Goal: Task Accomplishment & Management: Complete application form

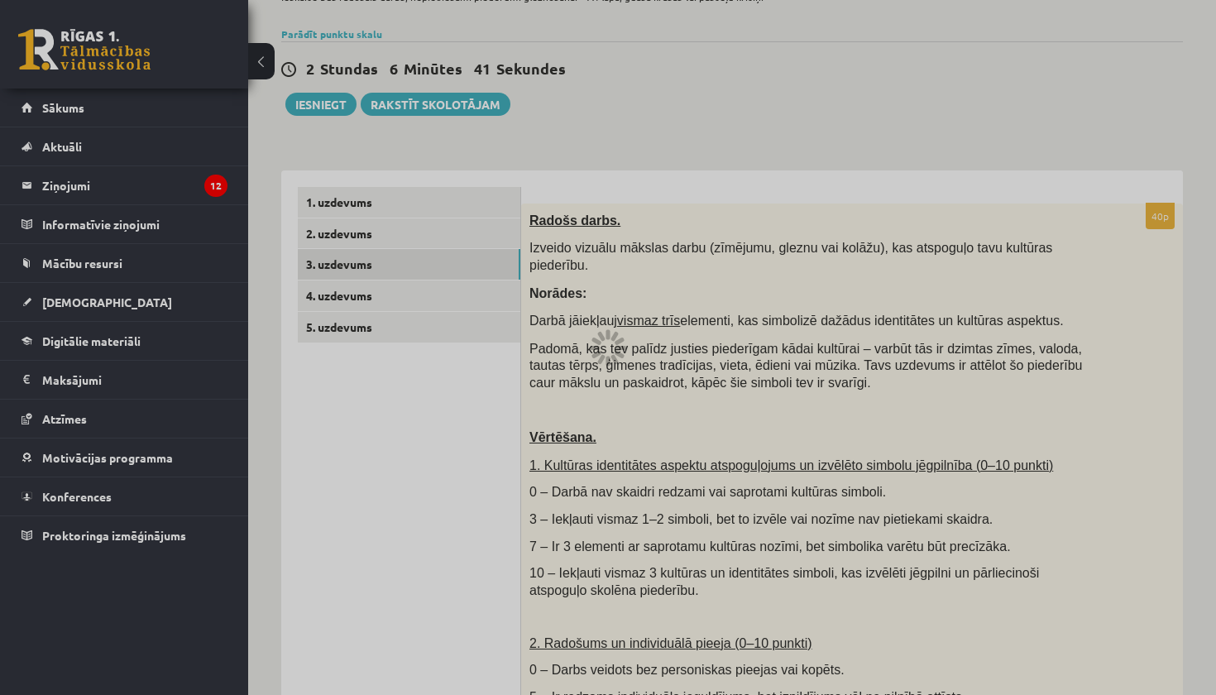
click at [343, 213] on div at bounding box center [608, 347] width 1216 height 695
drag, startPoint x: 343, startPoint y: 213, endPoint x: 343, endPoint y: 287, distance: 74.5
click at [343, 213] on div at bounding box center [608, 347] width 1216 height 695
click at [343, 287] on div at bounding box center [608, 347] width 1216 height 695
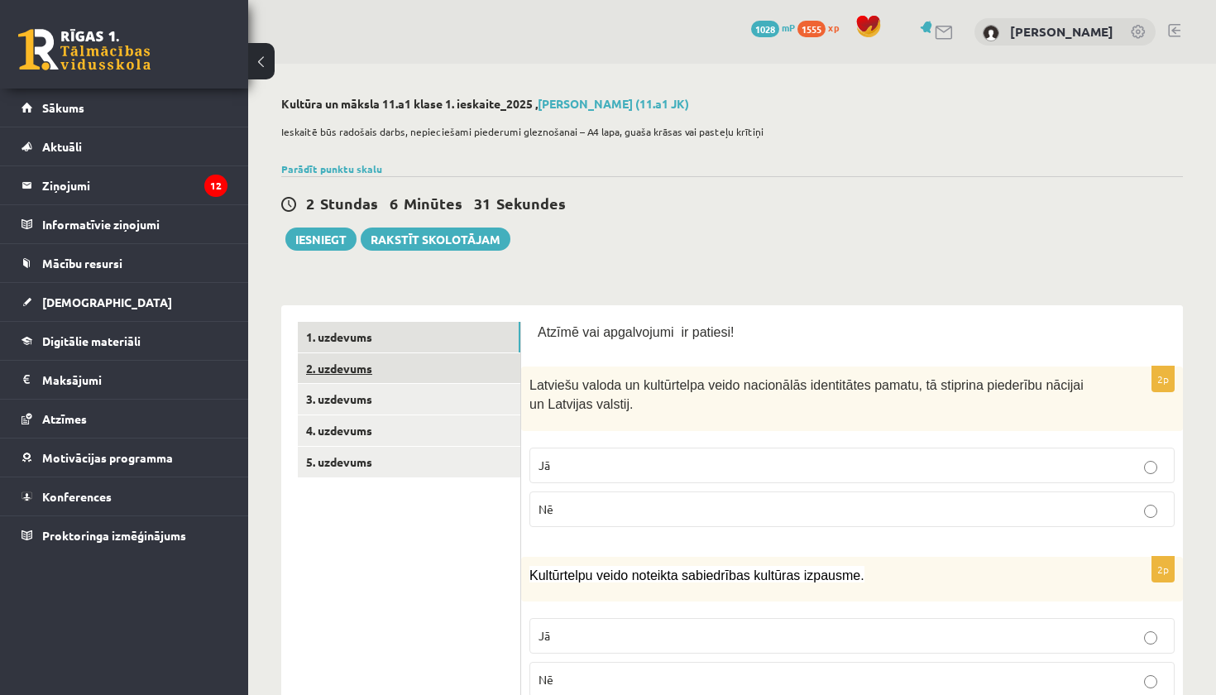
click at [347, 370] on link "2. uzdevums" at bounding box center [409, 368] width 223 height 31
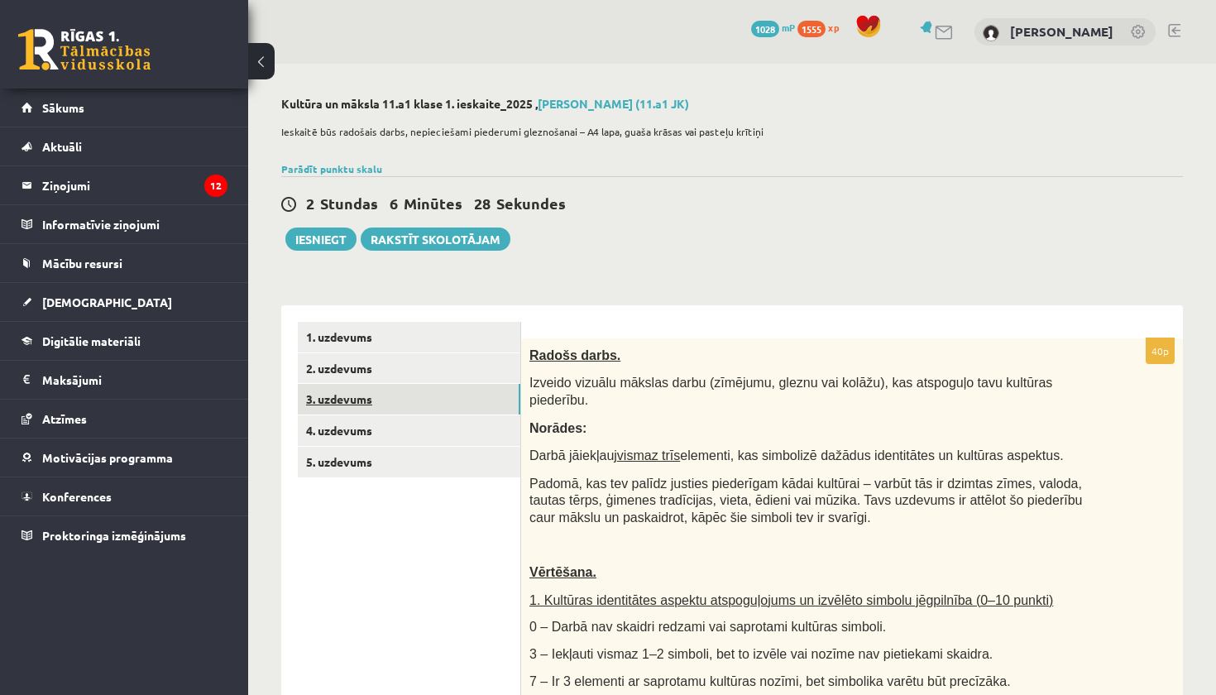
click at [362, 406] on link "3. uzdevums" at bounding box center [409, 399] width 223 height 31
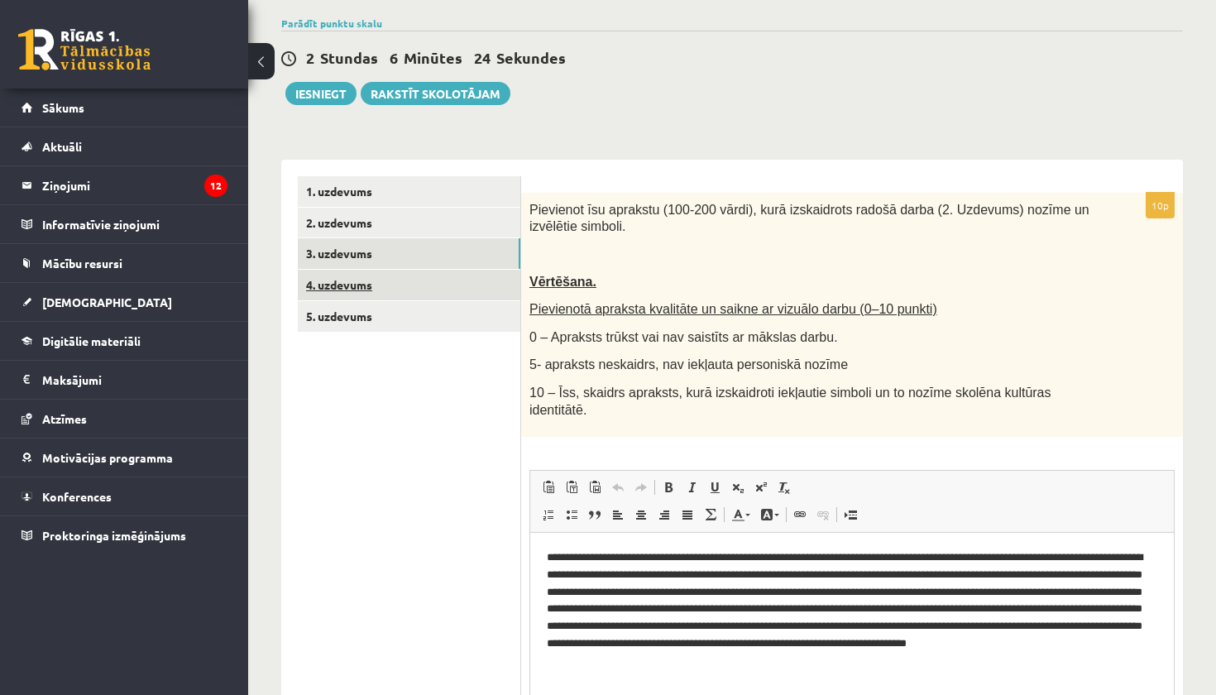
click at [368, 291] on link "4. uzdevums" at bounding box center [409, 285] width 223 height 31
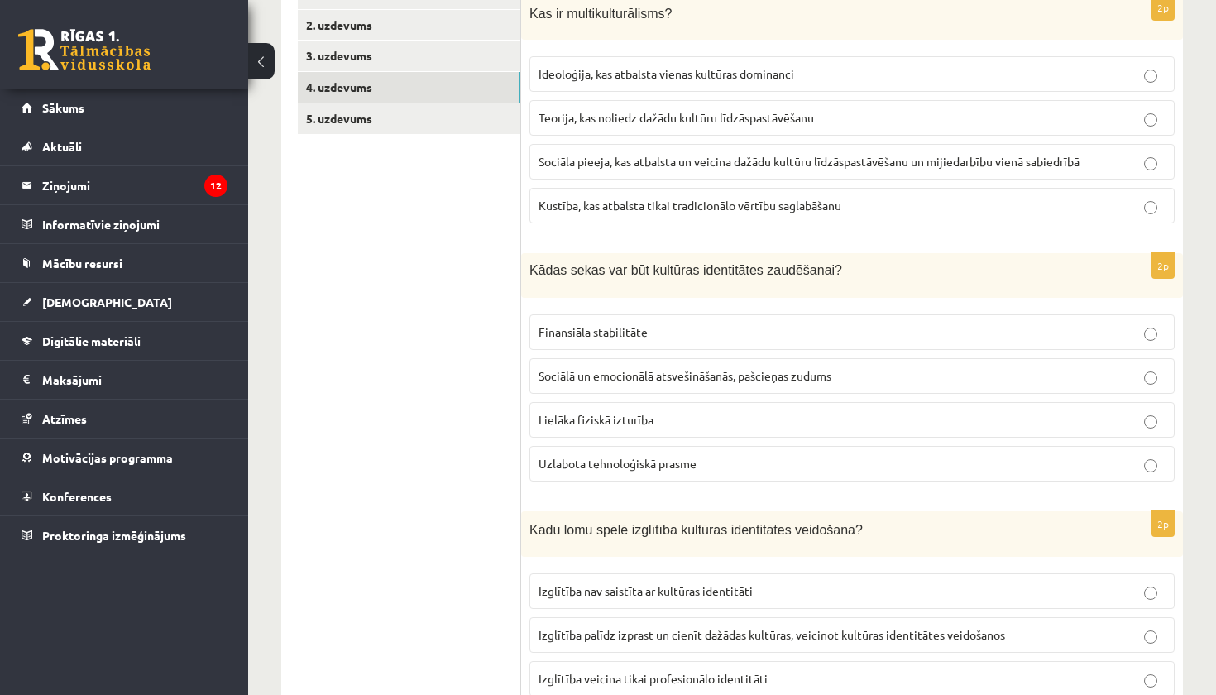
scroll to position [257, 0]
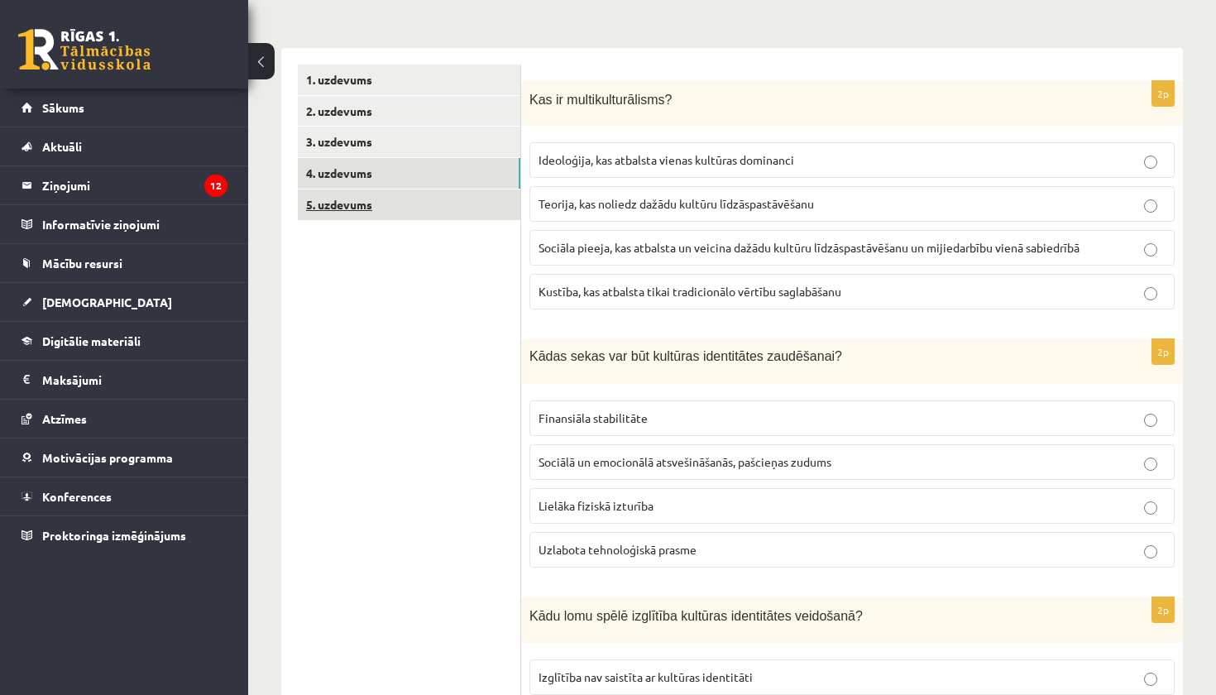
click at [402, 203] on link "5. uzdevums" at bounding box center [409, 204] width 223 height 31
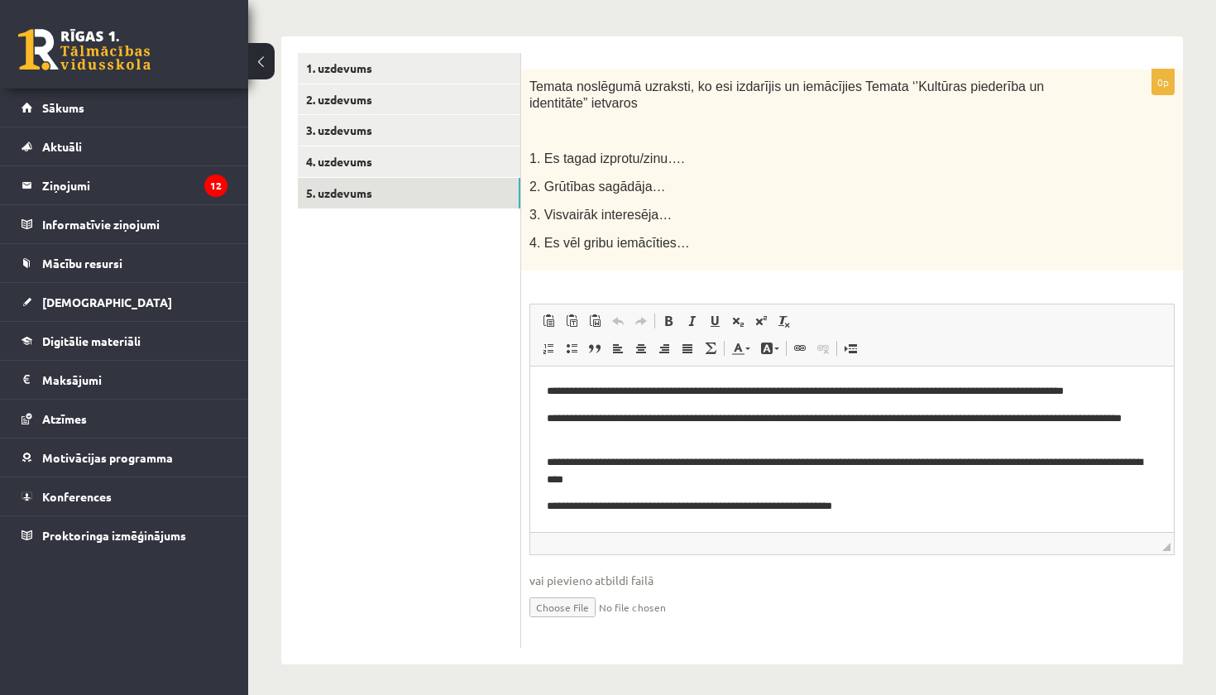
scroll to position [268, 0]
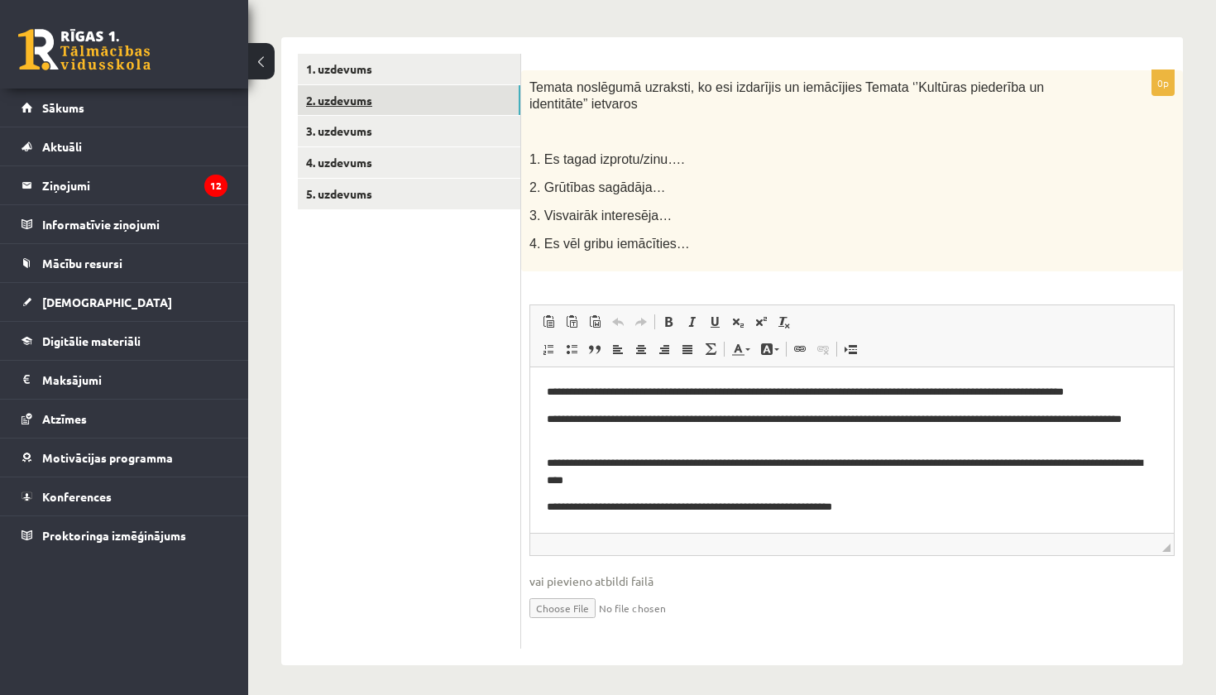
click at [357, 100] on link "2. uzdevums" at bounding box center [409, 100] width 223 height 31
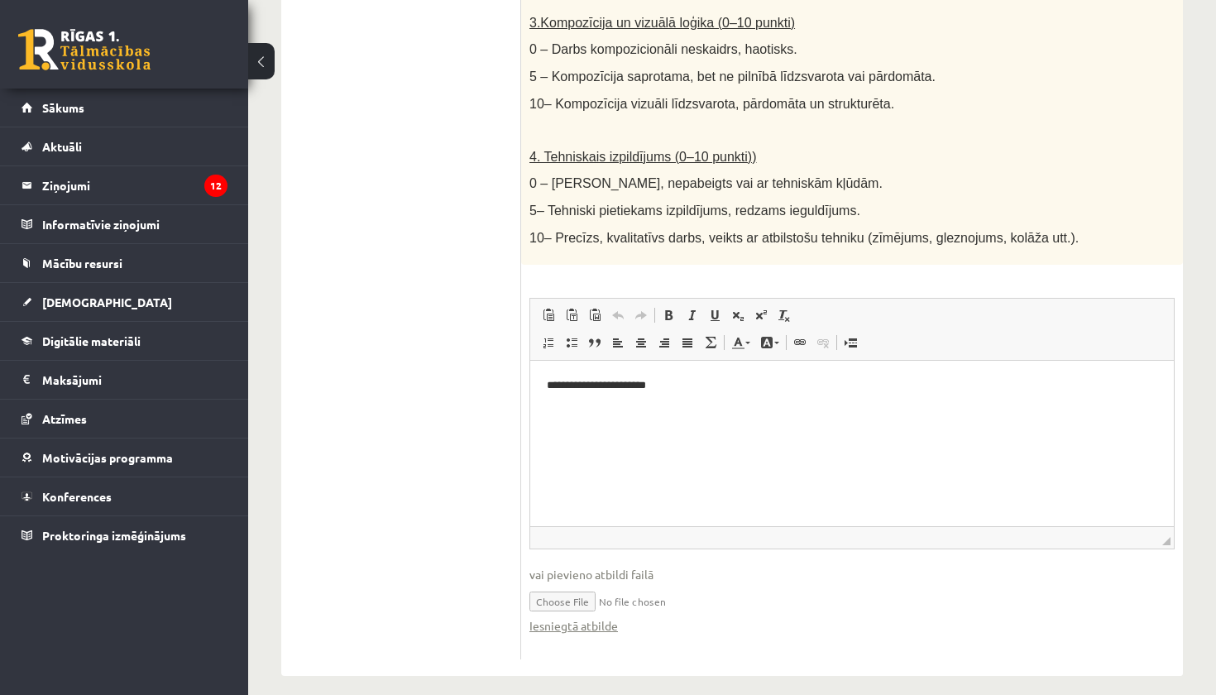
scroll to position [889, 0]
click at [565, 596] on input "file" at bounding box center [852, 601] width 645 height 34
type input "**********"
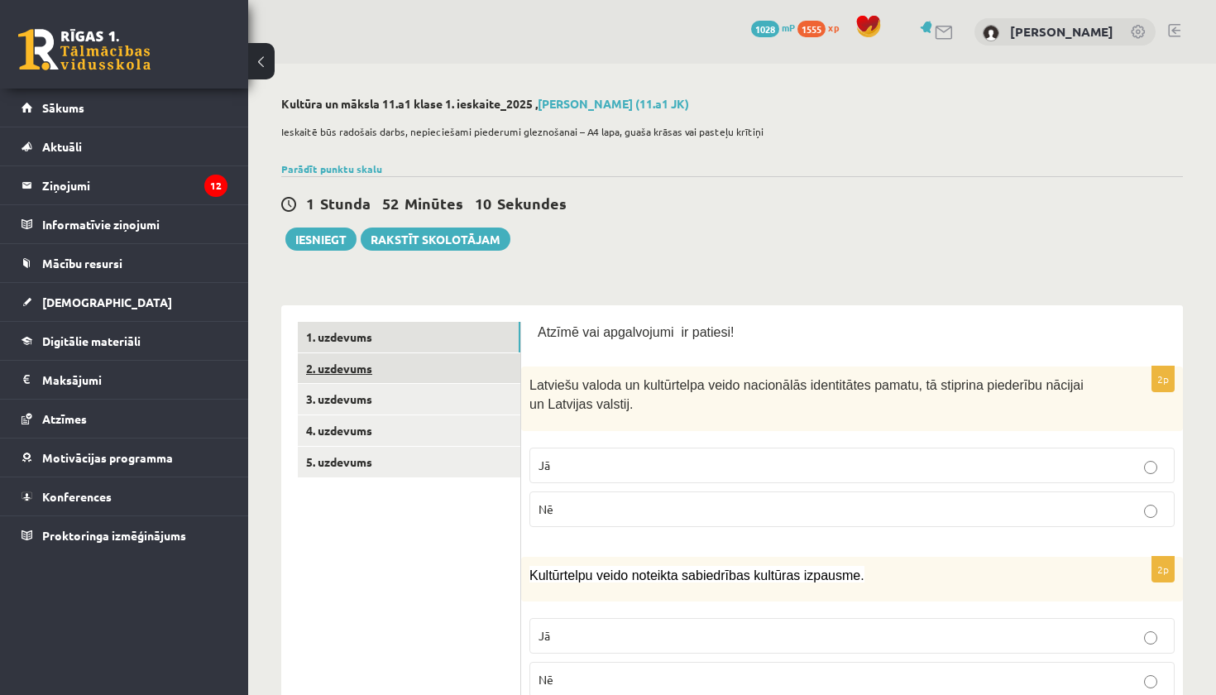
click at [344, 362] on link "2. uzdevums" at bounding box center [409, 368] width 223 height 31
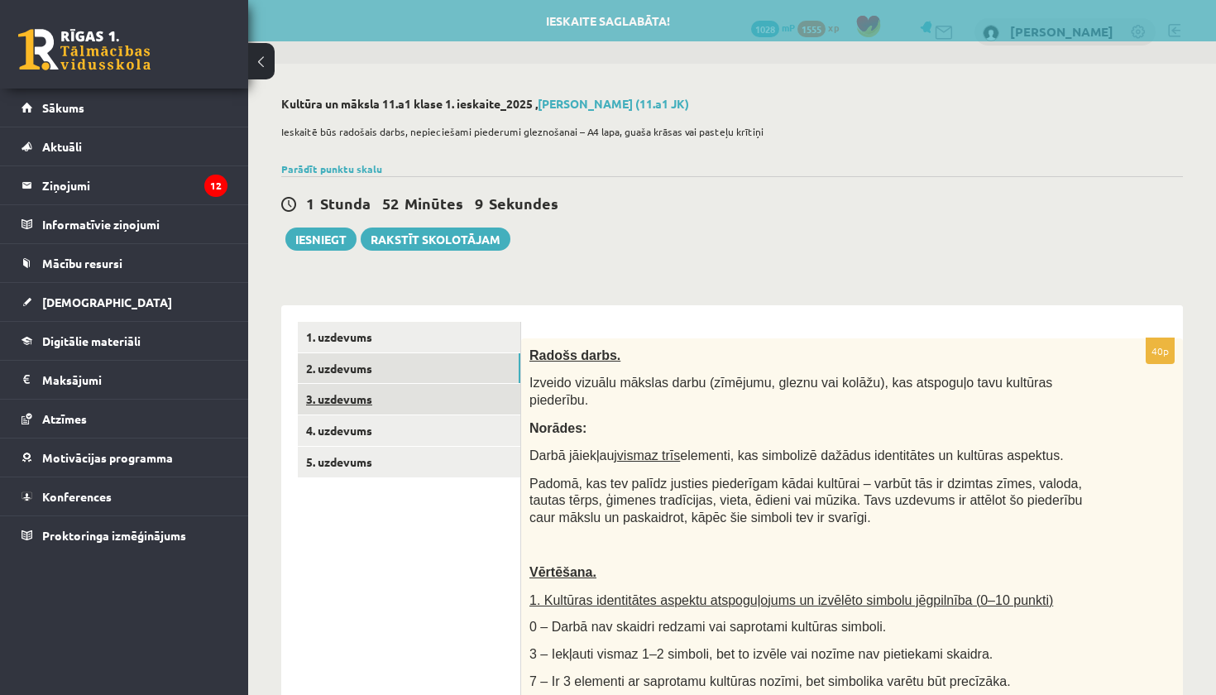
click at [333, 400] on link "3. uzdevums" at bounding box center [409, 399] width 223 height 31
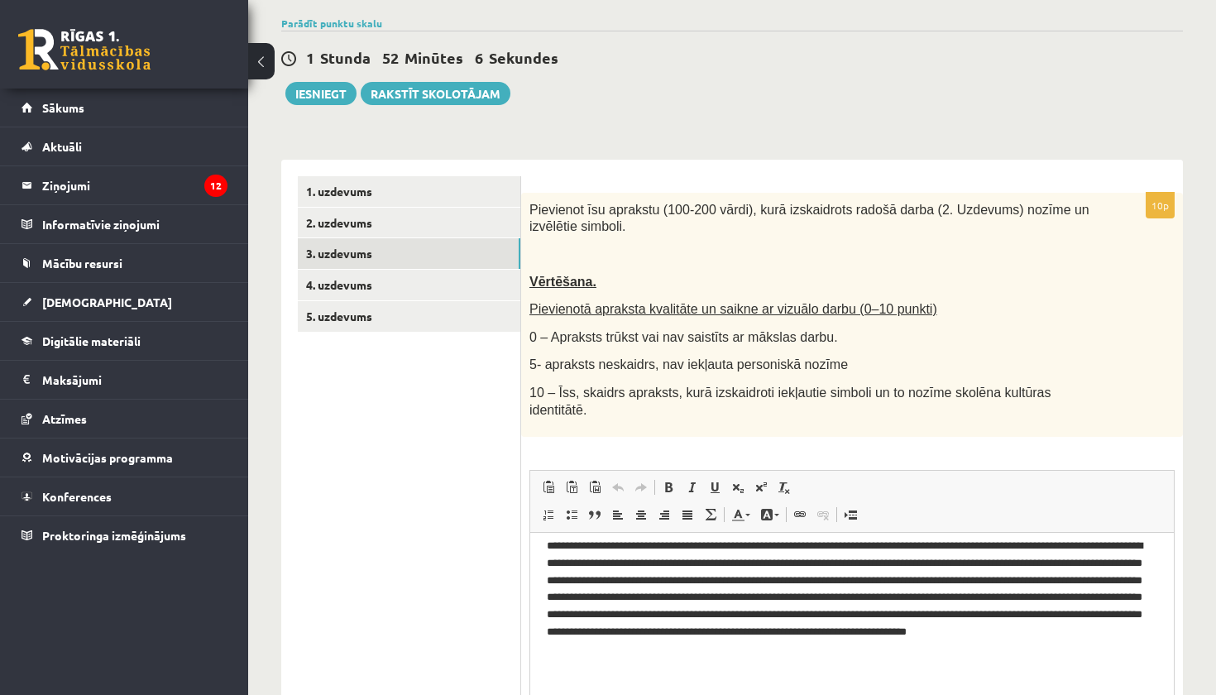
scroll to position [11, 0]
click at [386, 288] on link "4. uzdevums" at bounding box center [409, 285] width 223 height 31
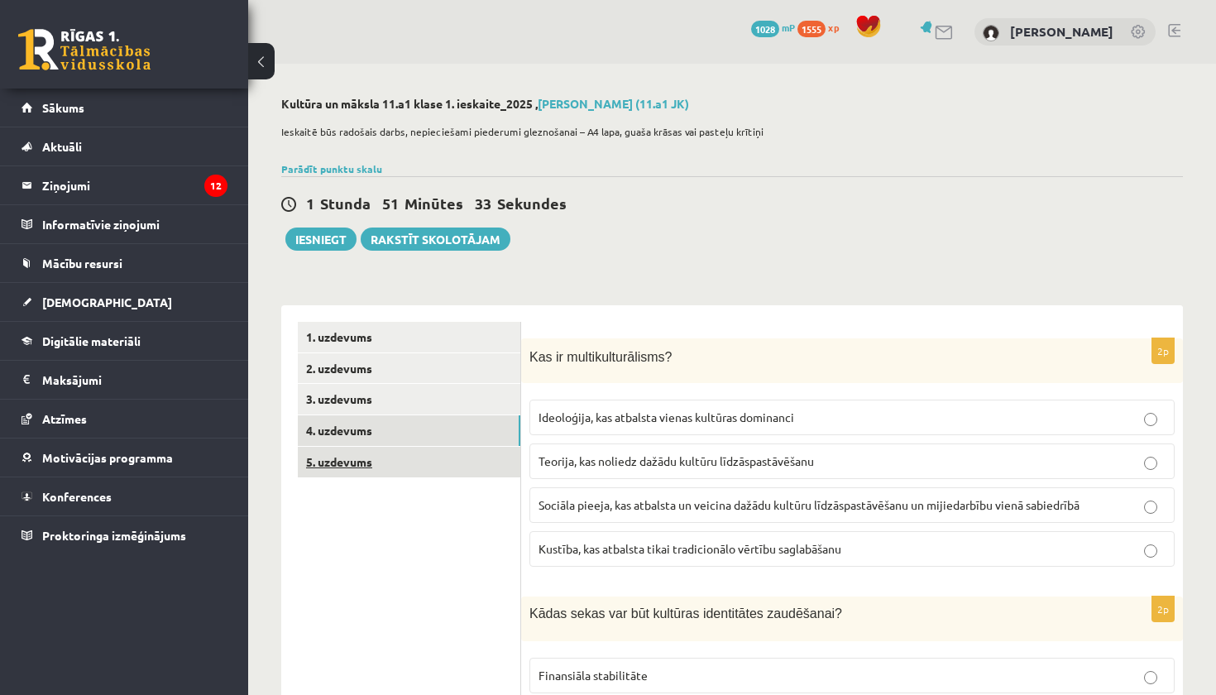
scroll to position [0, 0]
click at [344, 454] on link "5. uzdevums" at bounding box center [409, 462] width 223 height 31
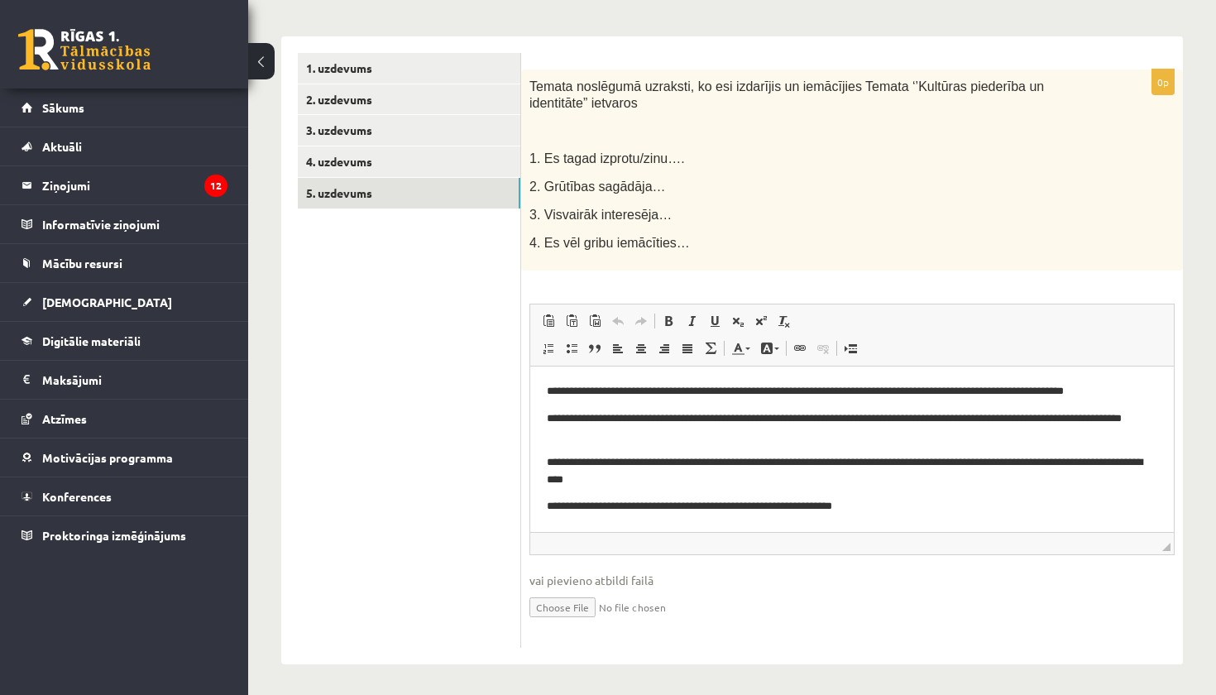
scroll to position [268, 0]
click at [347, 93] on link "2. uzdevums" at bounding box center [409, 100] width 223 height 31
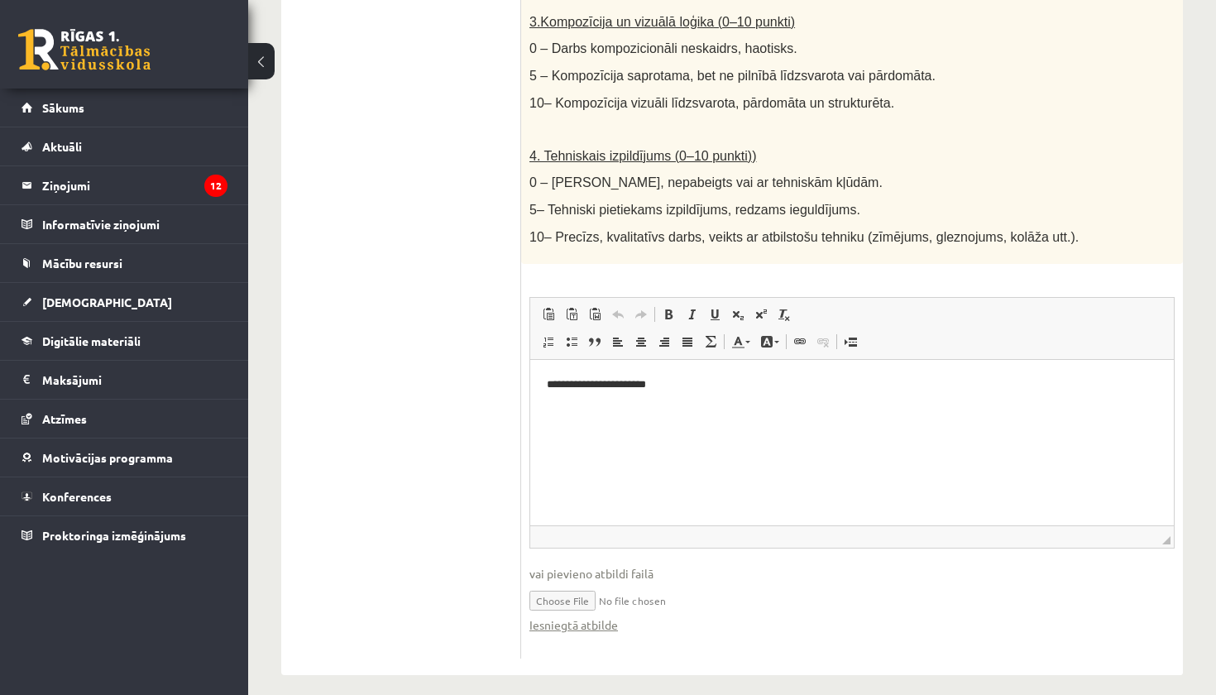
scroll to position [889, 0]
click at [570, 584] on input "file" at bounding box center [852, 601] width 645 height 34
type input "**********"
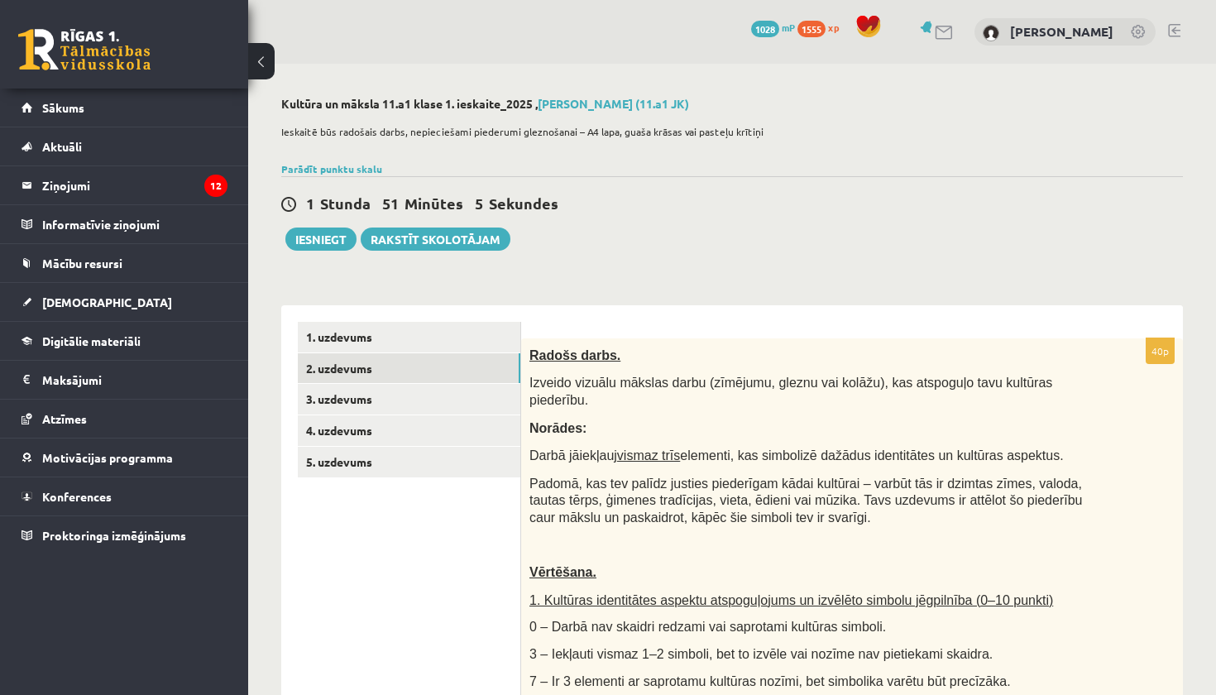
scroll to position [0, 0]
click at [314, 245] on button "Iesniegt" at bounding box center [320, 239] width 71 height 23
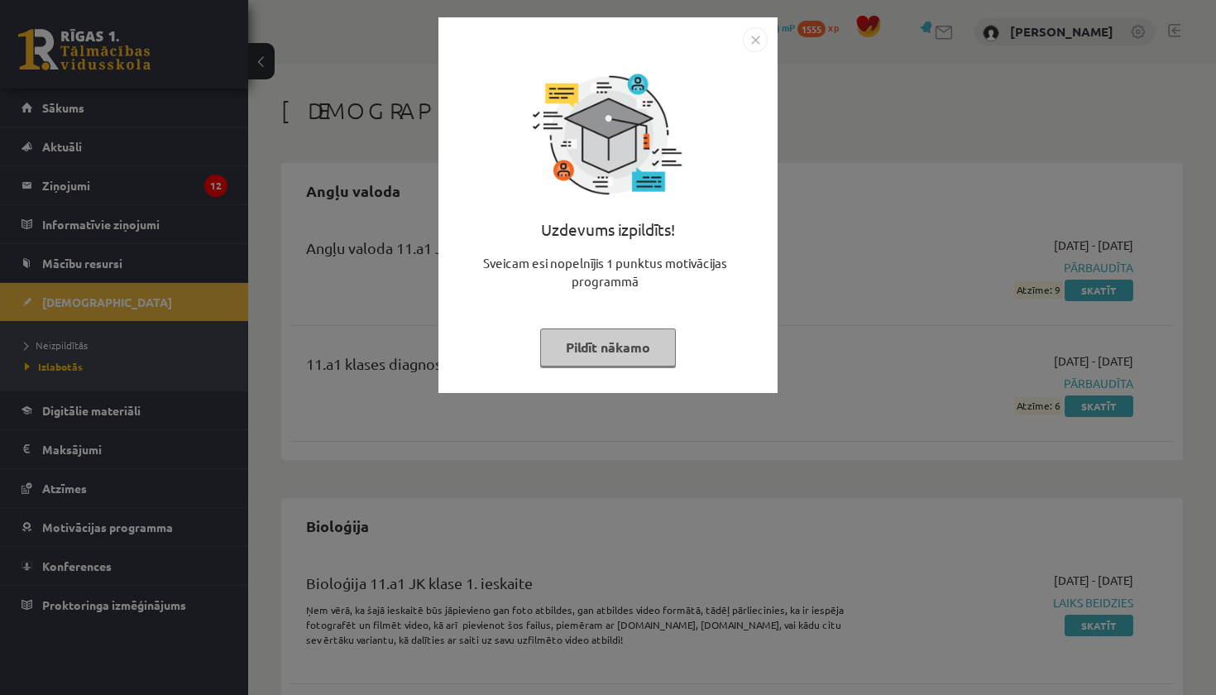
click at [641, 334] on button "Pildīt nākamo" at bounding box center [608, 347] width 136 height 38
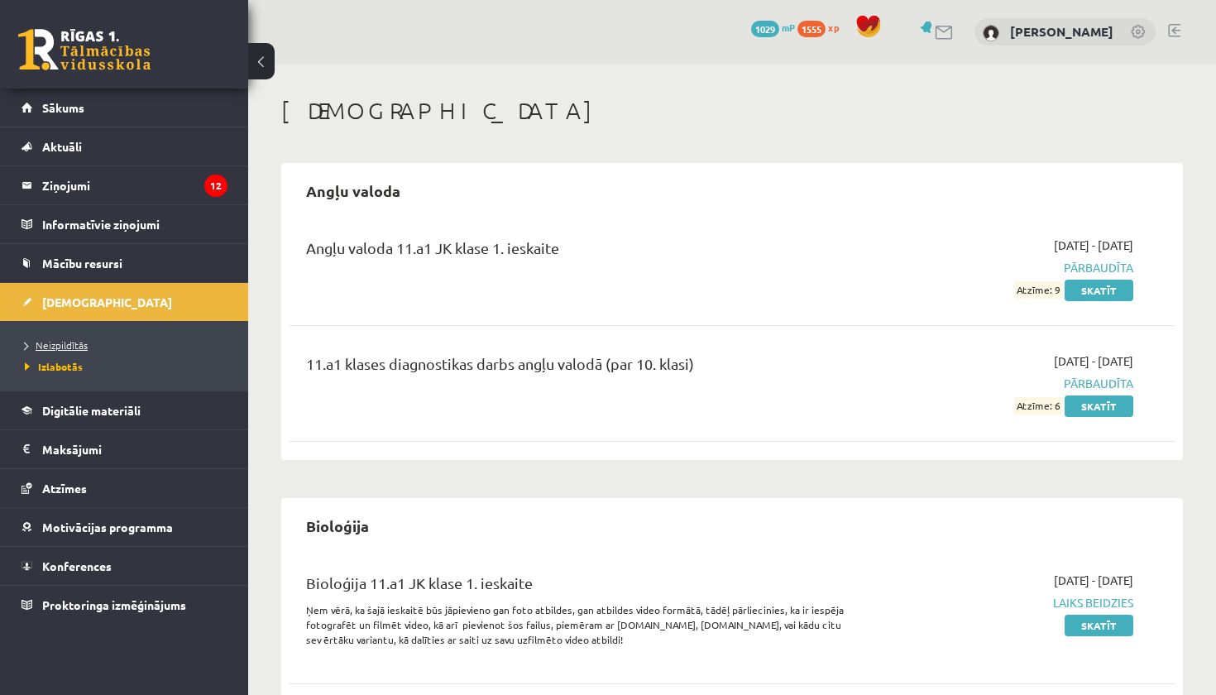
click at [65, 348] on span "Neizpildītās" at bounding box center [56, 344] width 63 height 13
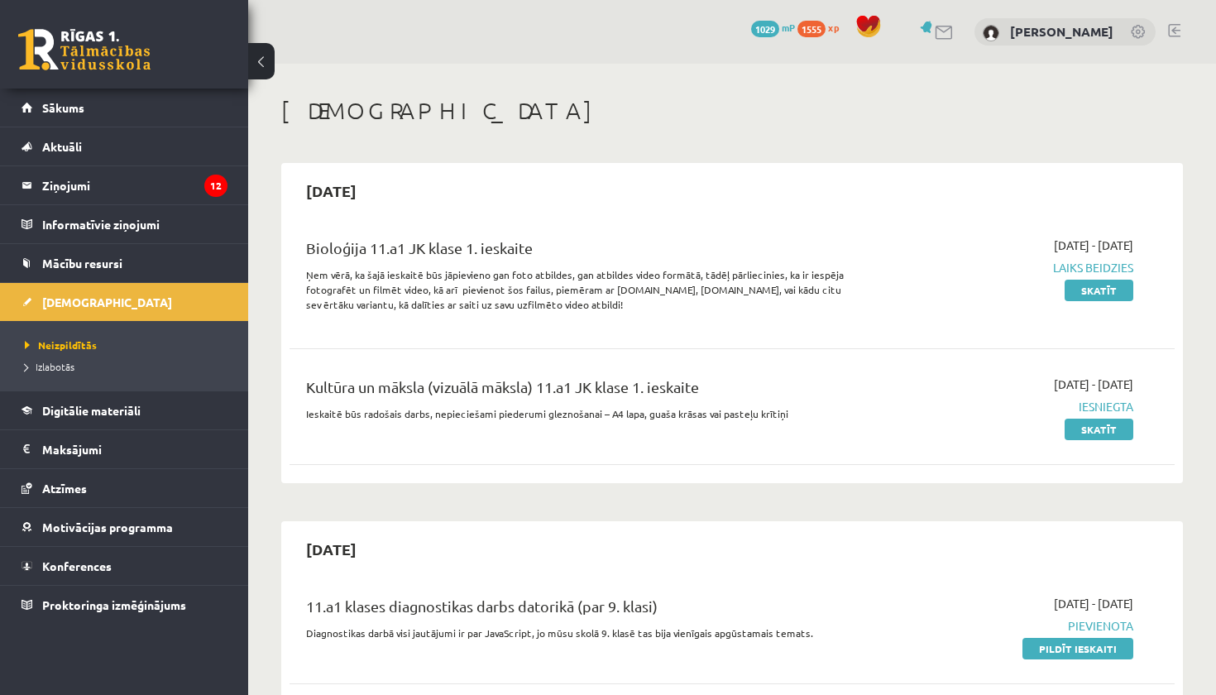
click at [1175, 28] on link at bounding box center [1174, 30] width 12 height 13
